Goal: Information Seeking & Learning: Learn about a topic

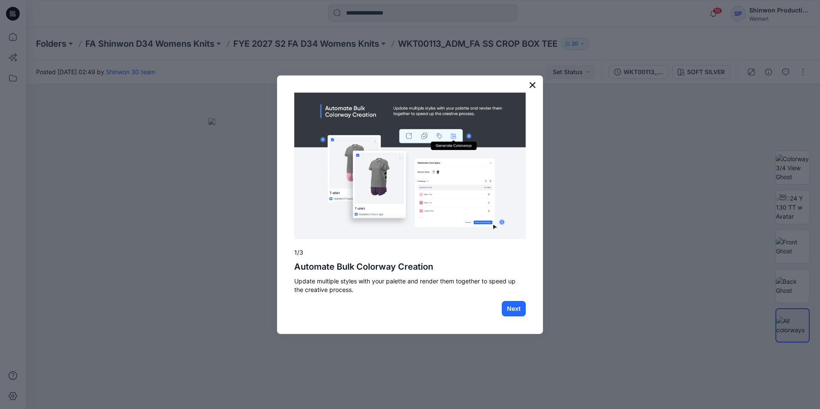
click at [533, 84] on button "×" at bounding box center [532, 85] width 8 height 14
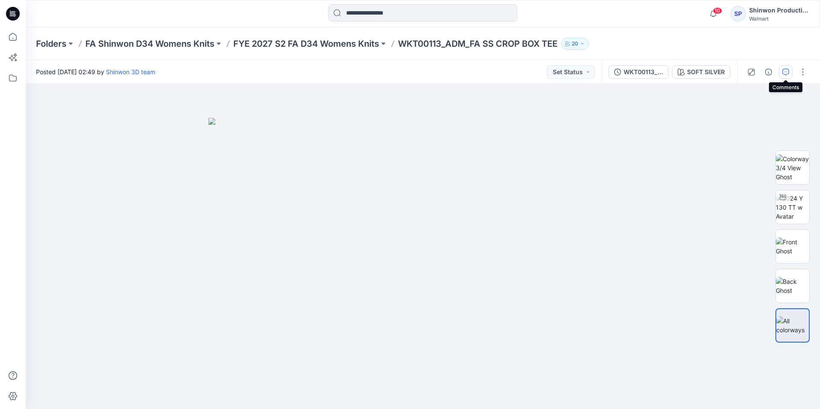
click at [783, 73] on icon "button" at bounding box center [785, 72] width 7 height 7
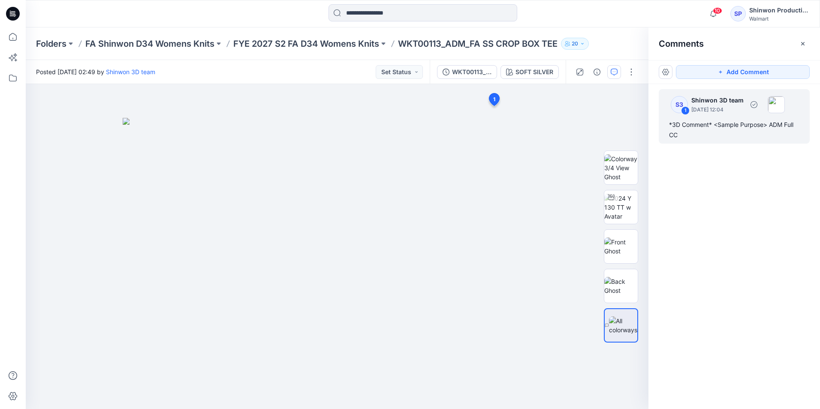
click at [686, 136] on div "*3D Comment* <Sample Purpose> ADM Full CC" at bounding box center [734, 130] width 130 height 21
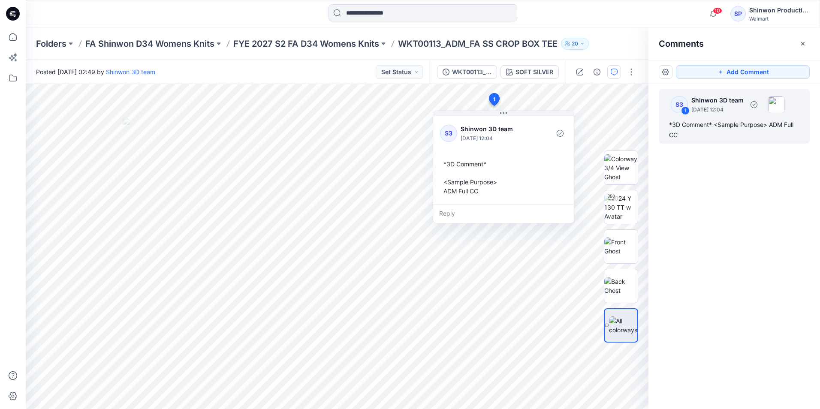
click at [724, 135] on div "*3D Comment* <Sample Purpose> ADM Full CC" at bounding box center [734, 130] width 130 height 21
click at [724, 133] on div "*3D Comment* <Sample Purpose> ADM Full CC" at bounding box center [734, 130] width 130 height 21
click at [707, 182] on div "S3 1 Shinwon 3D team July 16, 2025 12:04 *3D Comment* <Sample Purpose> ADM Full…" at bounding box center [734, 230] width 172 height 293
click at [737, 135] on div "*3D Comment* <Sample Purpose> ADM Full CC" at bounding box center [734, 130] width 130 height 21
click at [779, 367] on div "S3 1 Shinwon 3D team July 16, 2025 12:04 *3D Comment* <Sample Purpose> ADM Full…" at bounding box center [734, 230] width 172 height 293
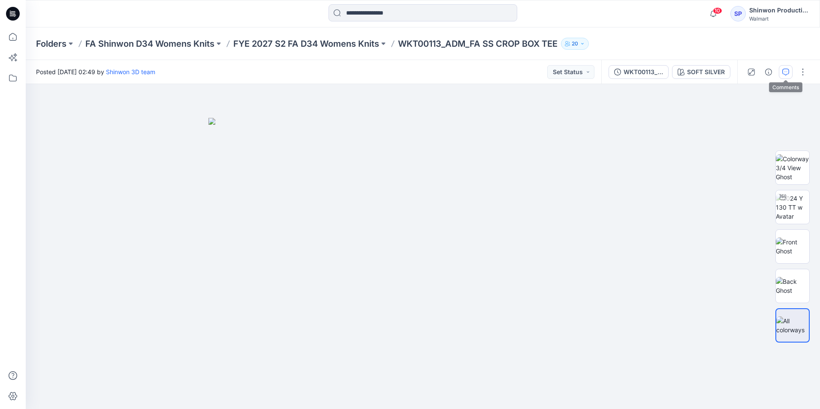
click at [786, 70] on icon "button" at bounding box center [785, 72] width 7 height 7
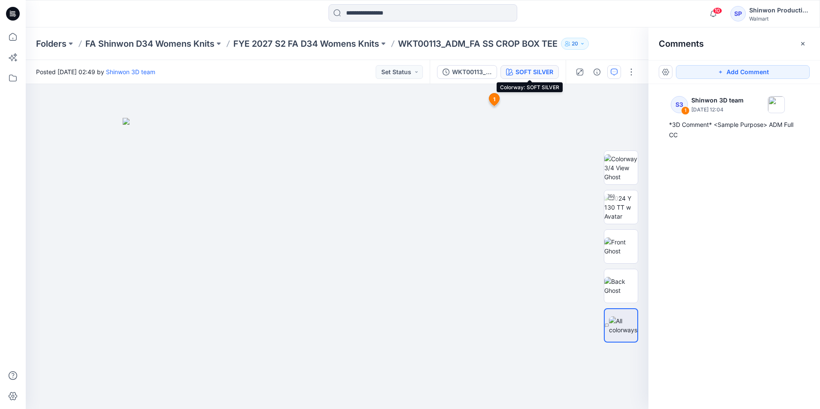
click at [551, 73] on div "SOFT SILVER" at bounding box center [534, 71] width 38 height 9
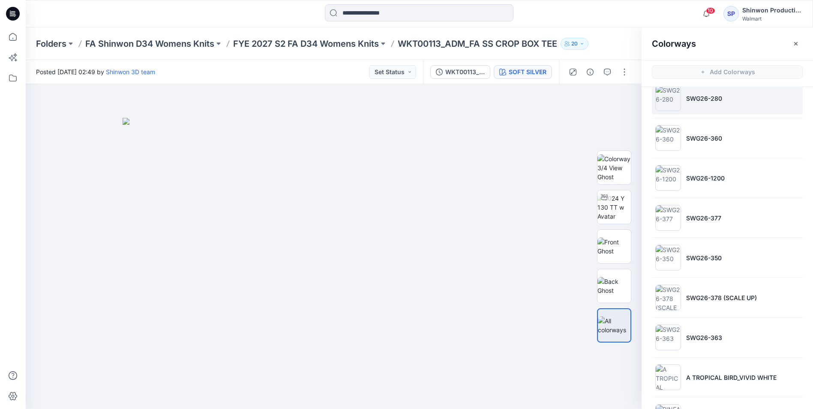
scroll to position [250, 0]
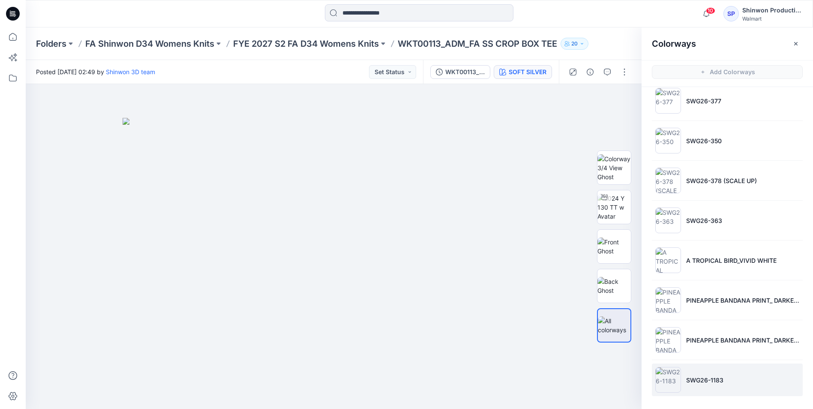
click at [692, 386] on li "SWG26-1183" at bounding box center [727, 380] width 151 height 33
